Goal: Information Seeking & Learning: Check status

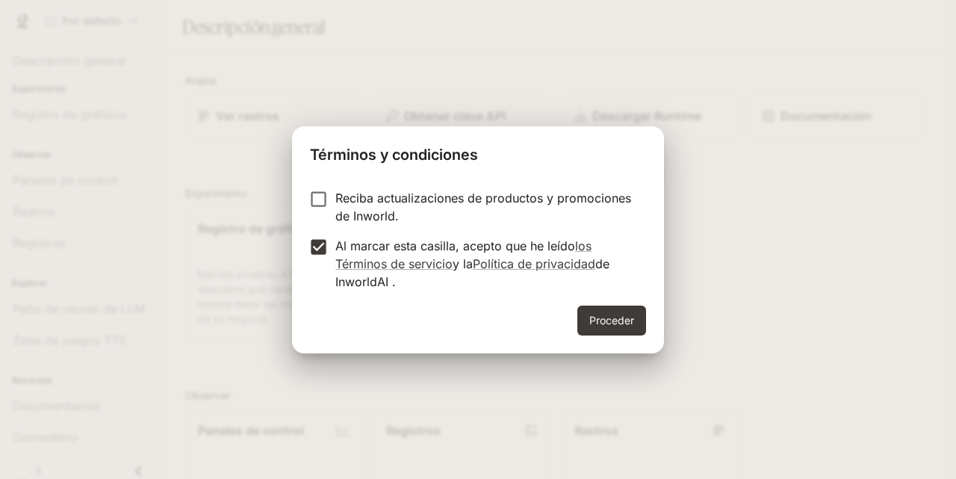
click at [597, 320] on font "Proceder" at bounding box center [611, 320] width 45 height 13
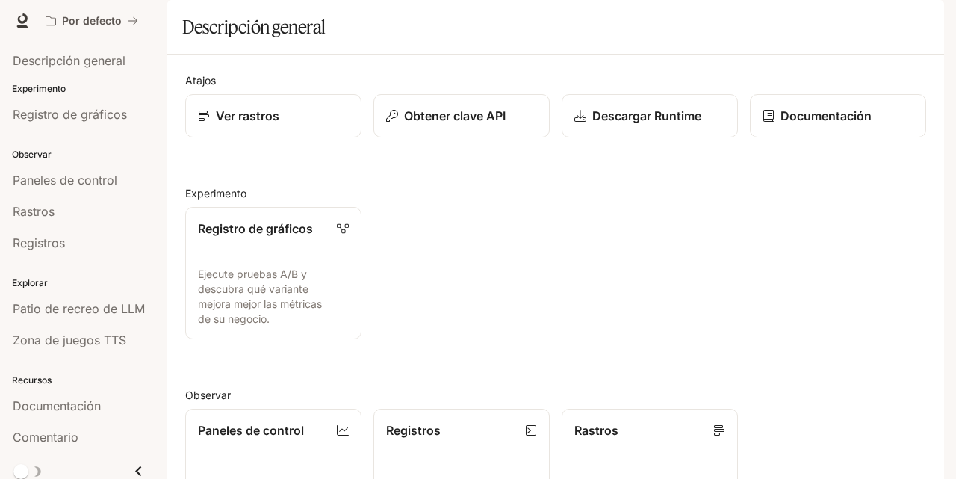
click at [527, 285] on div "Registro de gráficos Ejecute pruebas A/B y descubra qué variante mejora mejor l…" at bounding box center [549, 267] width 753 height 144
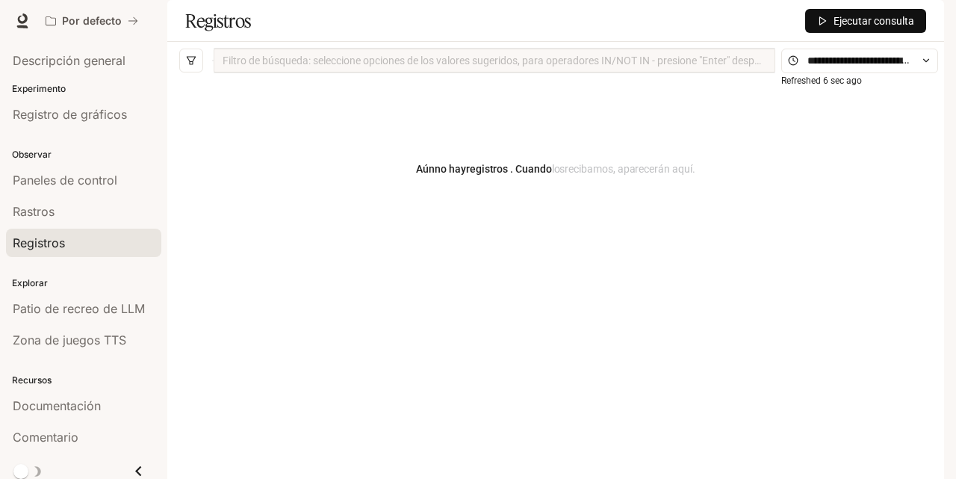
click at [649, 308] on div "Aún no hay registros . Cuando los recibamos , aparecerán aquí." at bounding box center [555, 265] width 753 height 373
click at [860, 27] on font "Ejecutar consulta" at bounding box center [873, 21] width 81 height 12
click at [515, 187] on div "Aún no hay registros . Cuando los recibamos , aparecerán aquí." at bounding box center [555, 168] width 753 height 179
click at [600, 177] on article "Aún no hay registros . Cuando los recibamos , aparecerán aquí." at bounding box center [555, 169] width 279 height 16
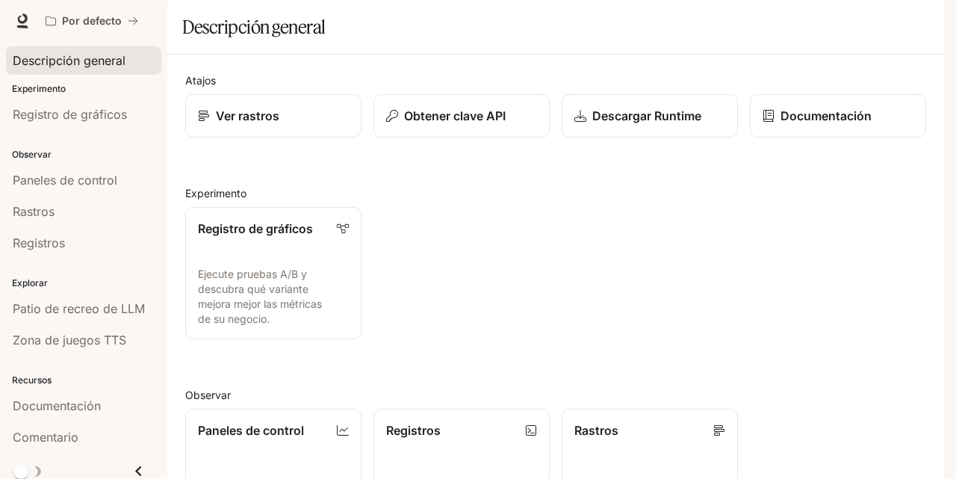
click at [63, 62] on font "Descripción general" at bounding box center [69, 60] width 113 height 15
